Goal: Navigation & Orientation: Find specific page/section

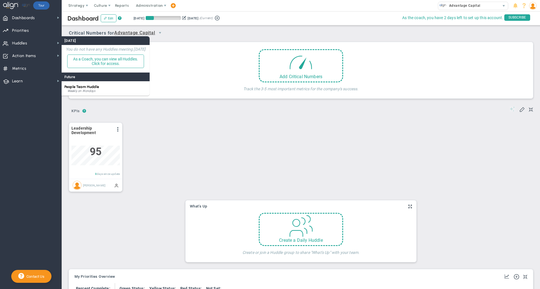
scroll to position [20, 48]
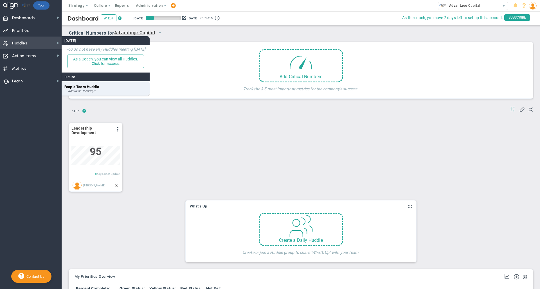
click at [86, 90] on div "People Team Huddle Weekly on Mondays" at bounding box center [106, 88] width 88 height 14
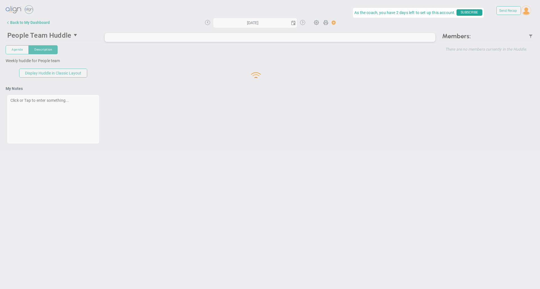
type input "[DATE]"
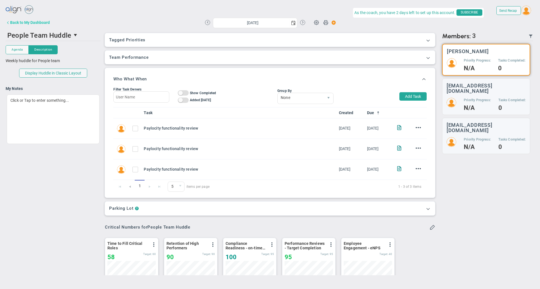
click at [37, 22] on div "Back to My Dashboard" at bounding box center [30, 22] width 40 height 5
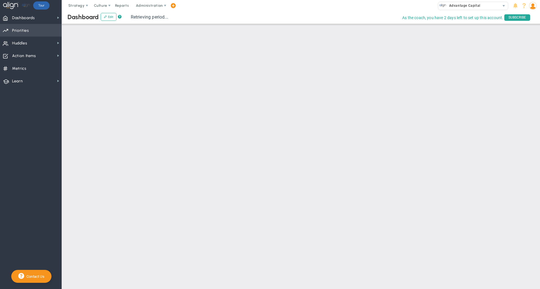
click at [31, 33] on span "Priorities OKR Tree Priorities OKRs" at bounding box center [31, 30] width 62 height 13
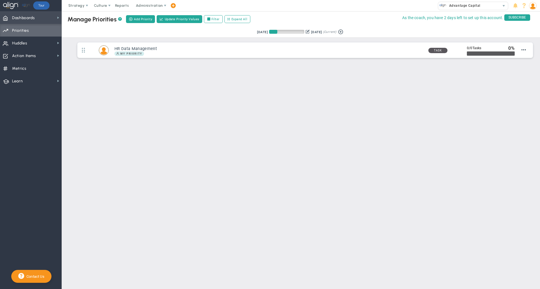
click at [36, 17] on span "Dashboards Dashboards" at bounding box center [31, 17] width 62 height 13
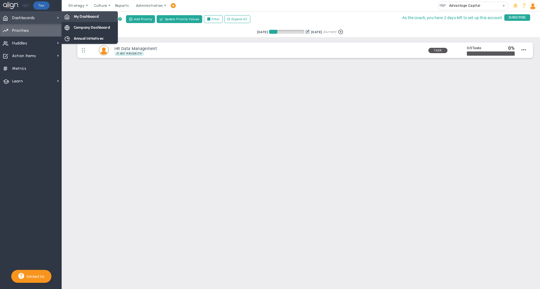
click at [90, 17] on span "My Dashboard" at bounding box center [86, 16] width 25 height 5
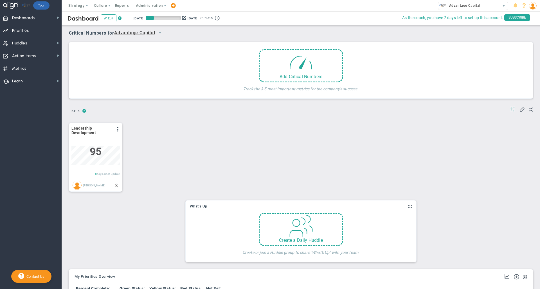
click at [294, 118] on div "Period Leadership Development View Historical Graph Edit Make "No Change" Updat…" at bounding box center [298, 156] width 471 height 80
click at [276, 127] on div "Period Leadership Development View Historical Graph Edit Make "No Change" Updat…" at bounding box center [298, 156] width 471 height 80
click at [22, 42] on span "Huddles" at bounding box center [19, 43] width 15 height 12
click at [336, 144] on div "Period Leadership Development View Historical Graph Edit Make "No Change" Updat…" at bounding box center [298, 156] width 471 height 80
click at [107, 19] on button "Edit" at bounding box center [109, 18] width 16 height 8
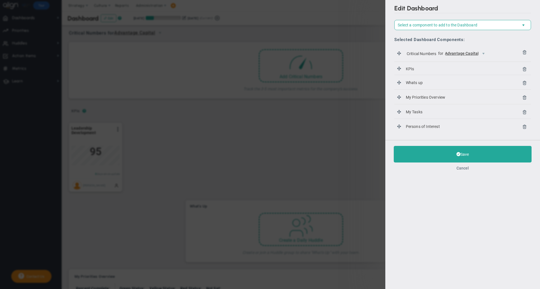
click at [465, 169] on button "Cancel" at bounding box center [463, 168] width 12 height 5
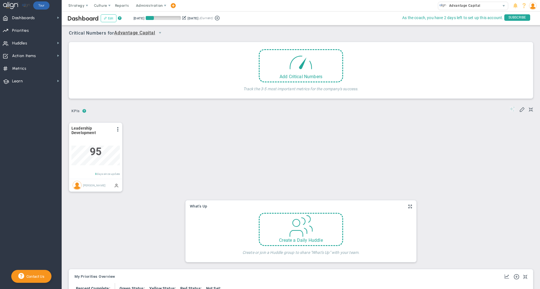
click at [109, 20] on button "Edit" at bounding box center [109, 18] width 16 height 8
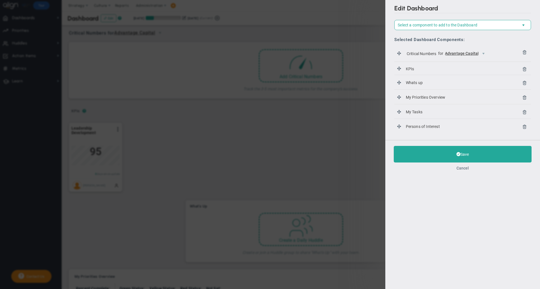
click at [464, 168] on button "Cancel" at bounding box center [463, 168] width 12 height 5
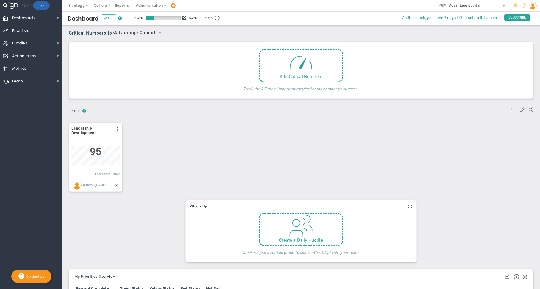
click at [106, 18] on span at bounding box center [105, 18] width 3 height 3
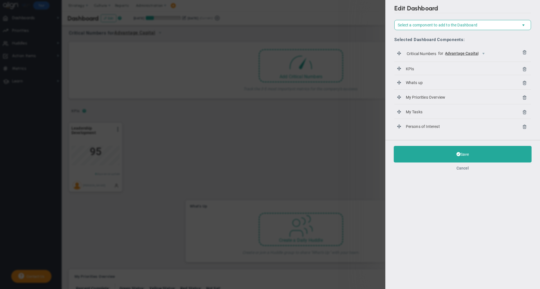
click at [461, 168] on button "Cancel" at bounding box center [463, 168] width 12 height 5
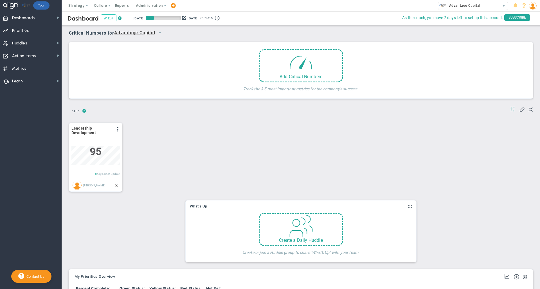
click at [110, 17] on button "Edit" at bounding box center [109, 18] width 16 height 8
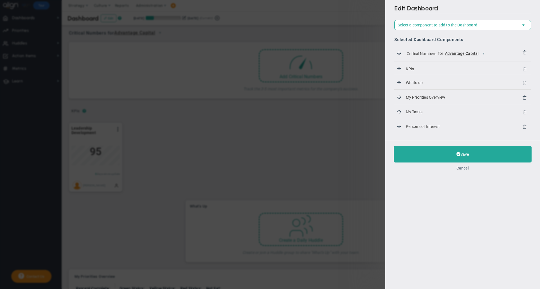
click at [464, 167] on button "Cancel" at bounding box center [463, 168] width 12 height 5
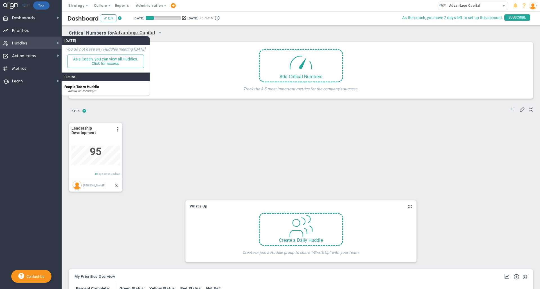
click at [26, 42] on span "Huddles" at bounding box center [19, 43] width 15 height 12
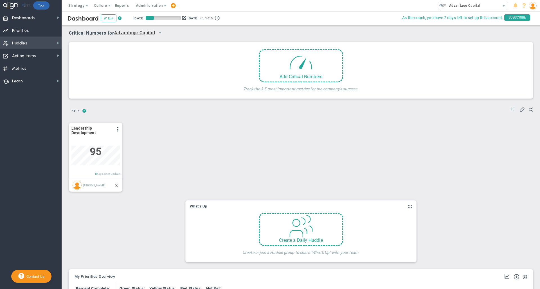
click at [26, 42] on span "Huddles" at bounding box center [19, 43] width 15 height 12
